Goal: Task Accomplishment & Management: Complete application form

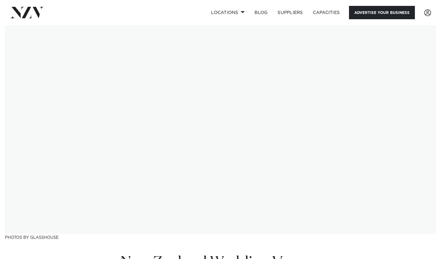
click at [386, 15] on link "Advertise your business" at bounding box center [382, 12] width 66 height 13
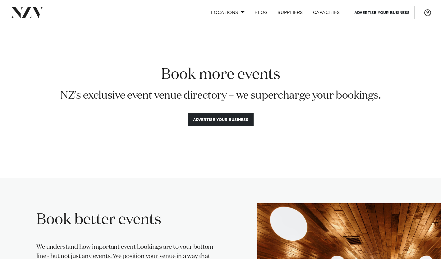
scroll to position [9, 0]
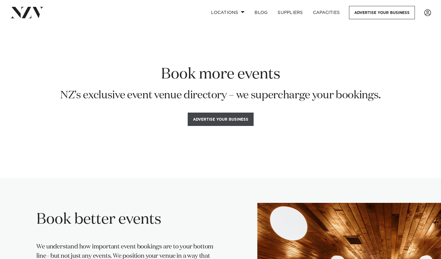
click at [214, 121] on button "Advertise your business" at bounding box center [221, 119] width 66 height 13
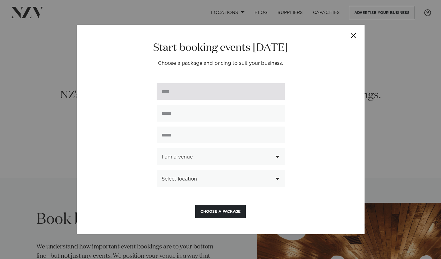
click at [185, 94] on input "text" at bounding box center [221, 91] width 128 height 17
type input "**********"
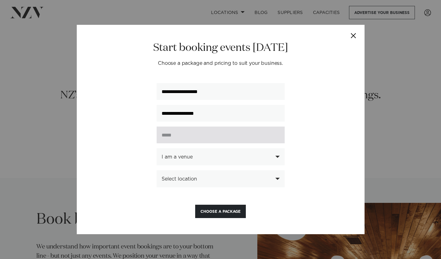
click at [207, 134] on input "text" at bounding box center [221, 135] width 128 height 17
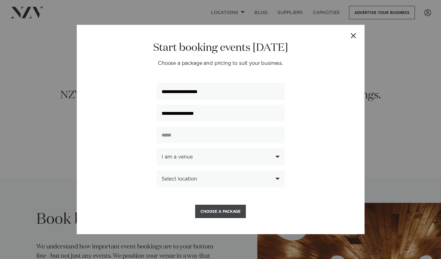
click at [222, 211] on button "Choose a Package" at bounding box center [220, 211] width 51 height 13
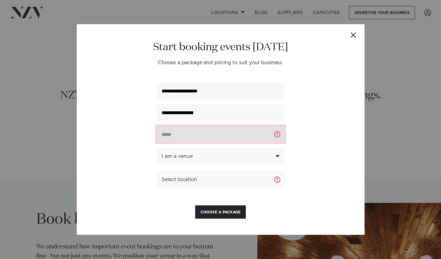
click at [249, 135] on input "text" at bounding box center [221, 134] width 128 height 17
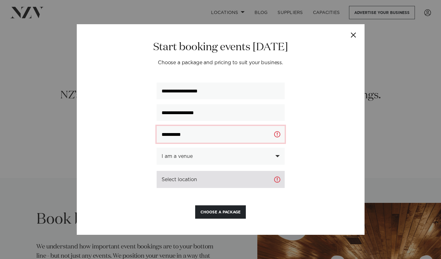
click at [199, 179] on div "Select location" at bounding box center [221, 180] width 118 height 6
type input "**********"
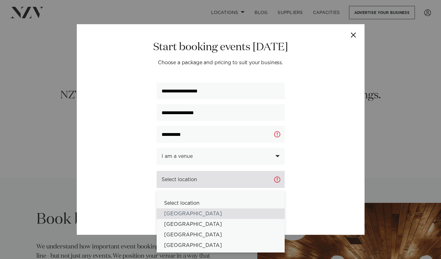
click at [187, 212] on div "[GEOGRAPHIC_DATA]" at bounding box center [221, 214] width 128 height 11
select select "*"
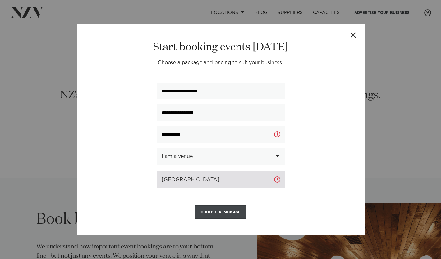
click at [213, 211] on button "Choose a Package" at bounding box center [220, 212] width 51 height 13
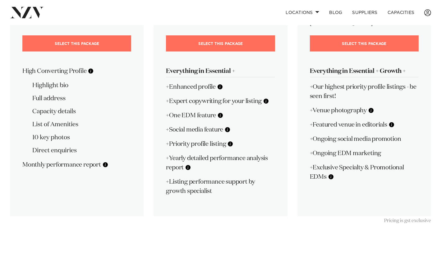
scroll to position [158, 0]
